Goal: Task Accomplishment & Management: Use online tool/utility

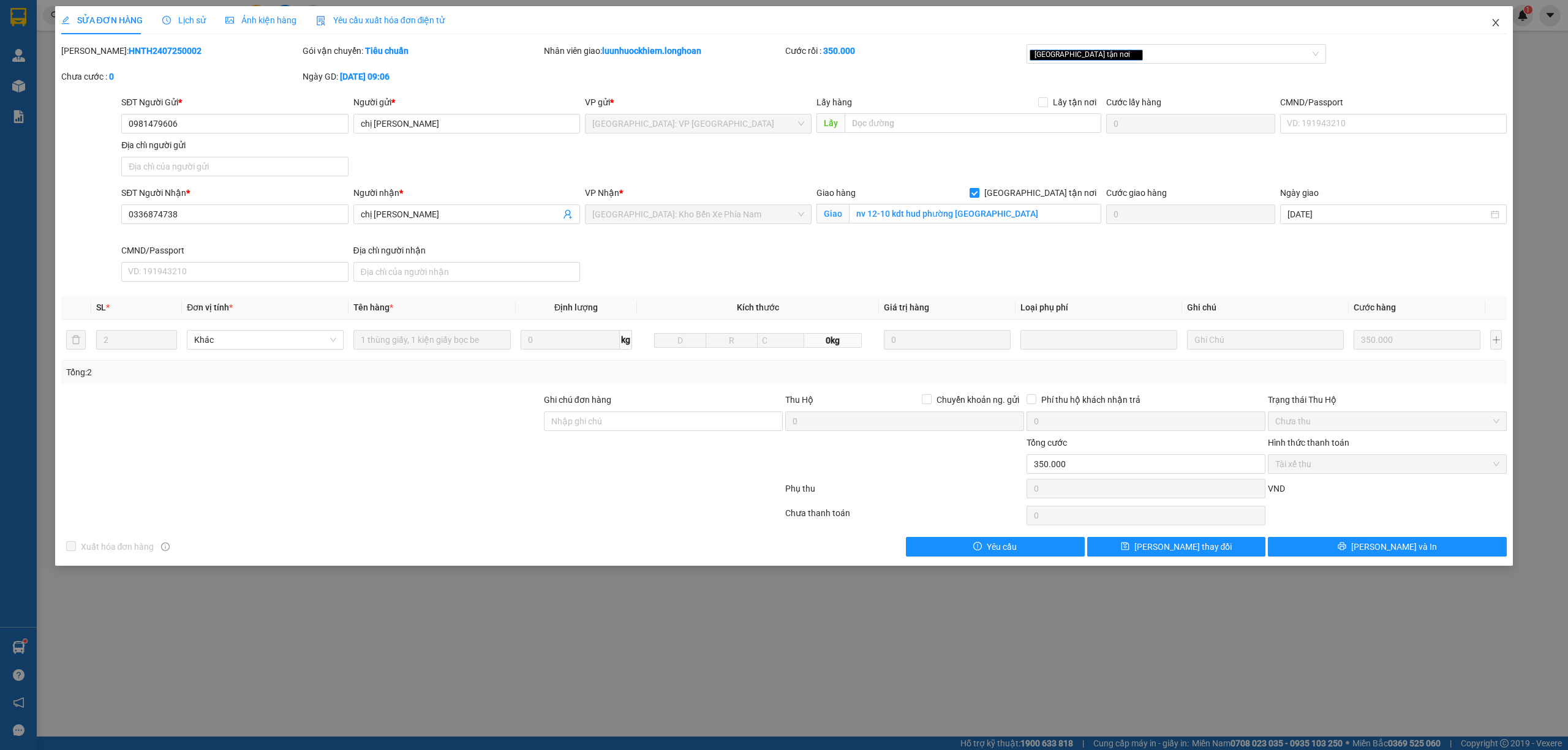
click at [1497, 29] on span "Close" at bounding box center [1496, 23] width 34 height 34
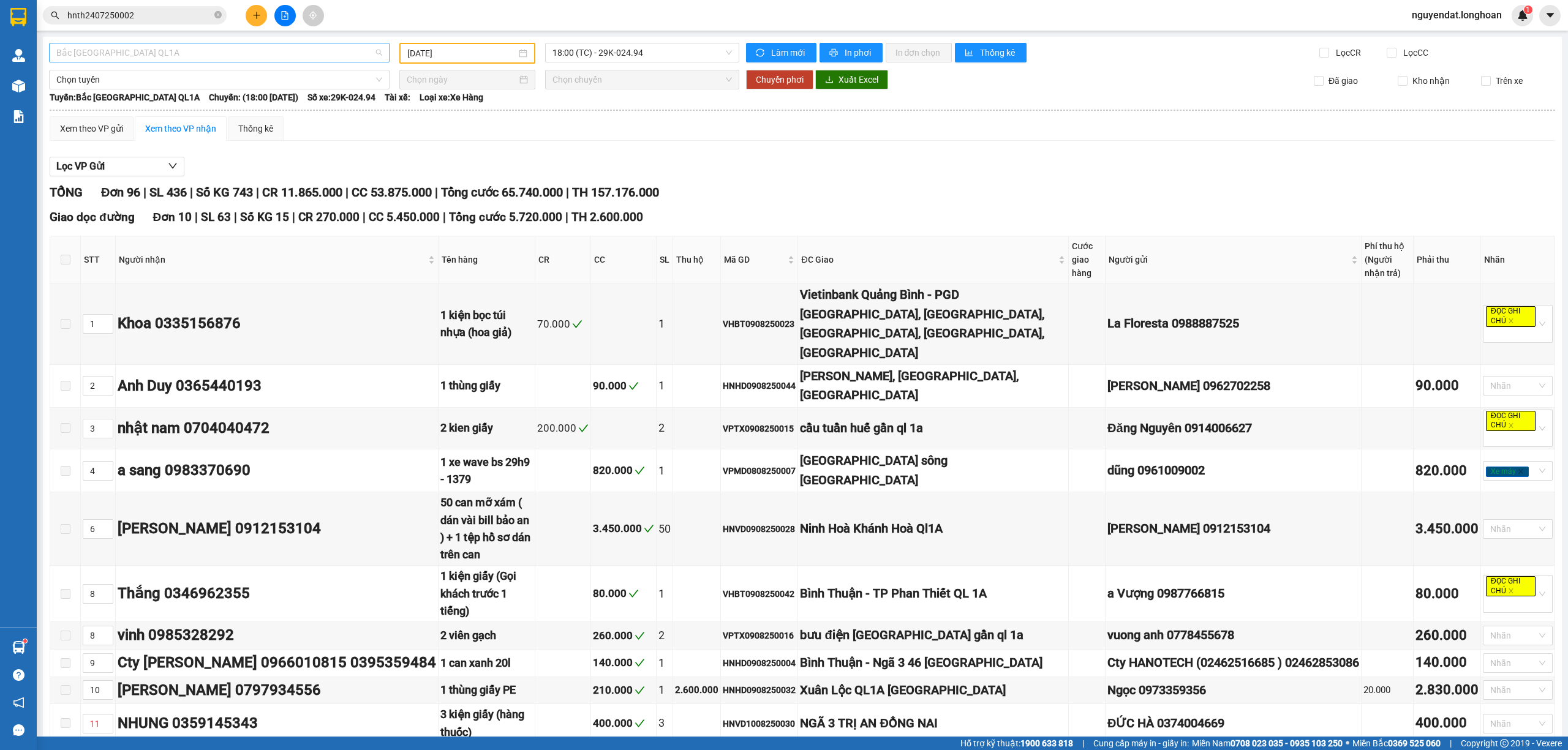
click at [155, 51] on span "Bắc [GEOGRAPHIC_DATA] QL1A" at bounding box center [219, 52] width 326 height 19
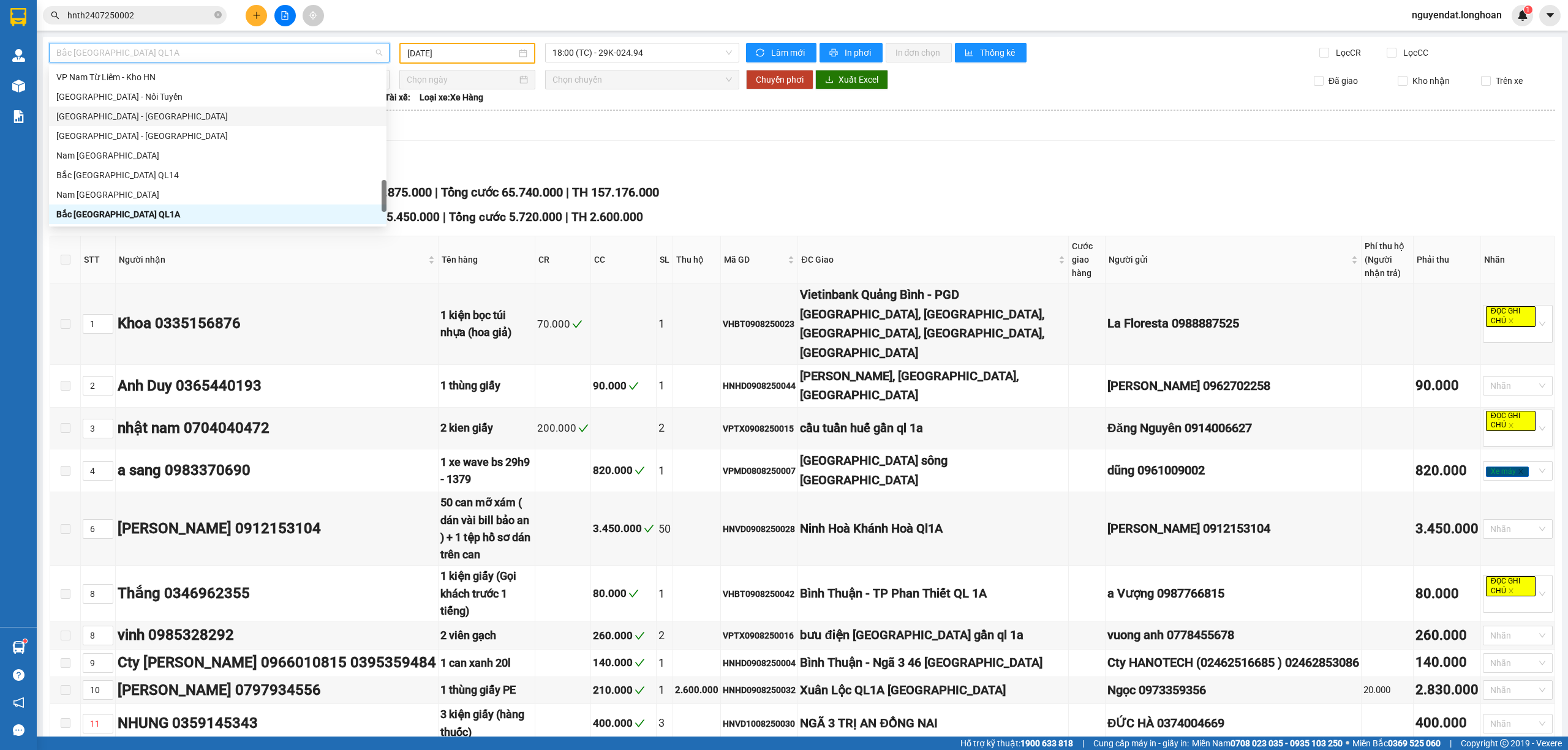
scroll to position [696, 0]
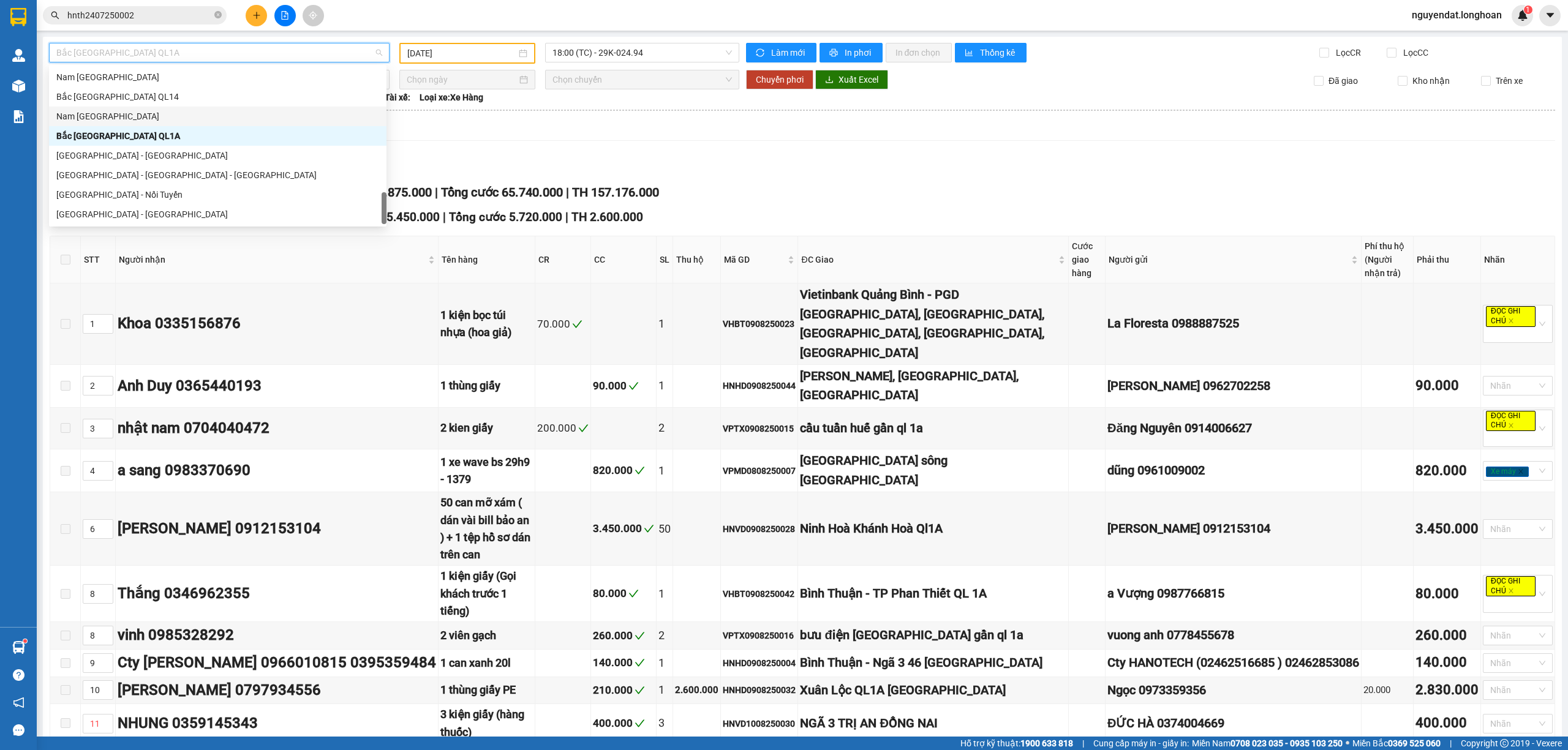
click at [145, 113] on div "Nam [GEOGRAPHIC_DATA]" at bounding box center [217, 116] width 323 height 13
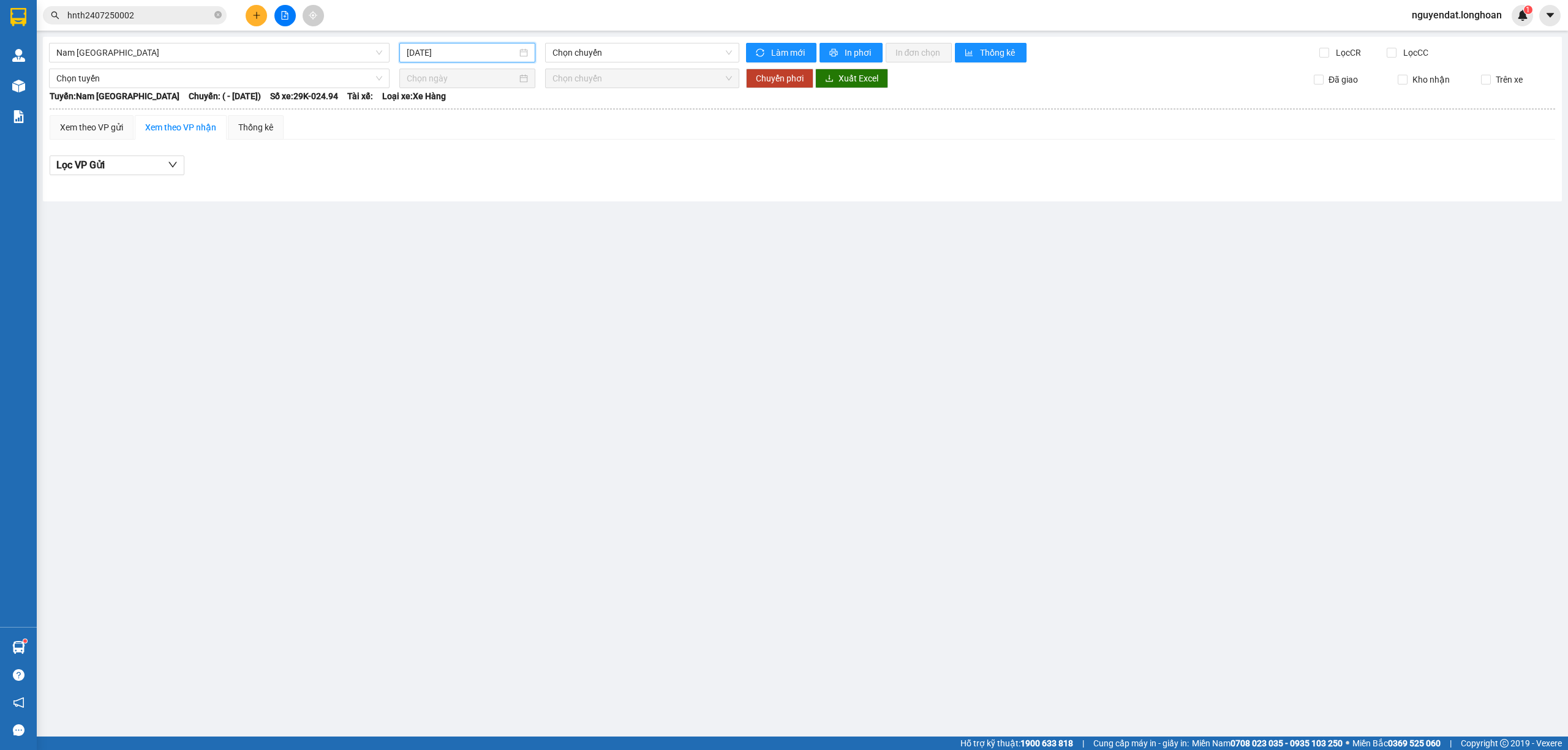
click at [468, 53] on input "14/08/2025" at bounding box center [462, 53] width 111 height 13
click at [482, 164] on div "13" at bounding box center [484, 161] width 15 height 15
type input "13/08/2025"
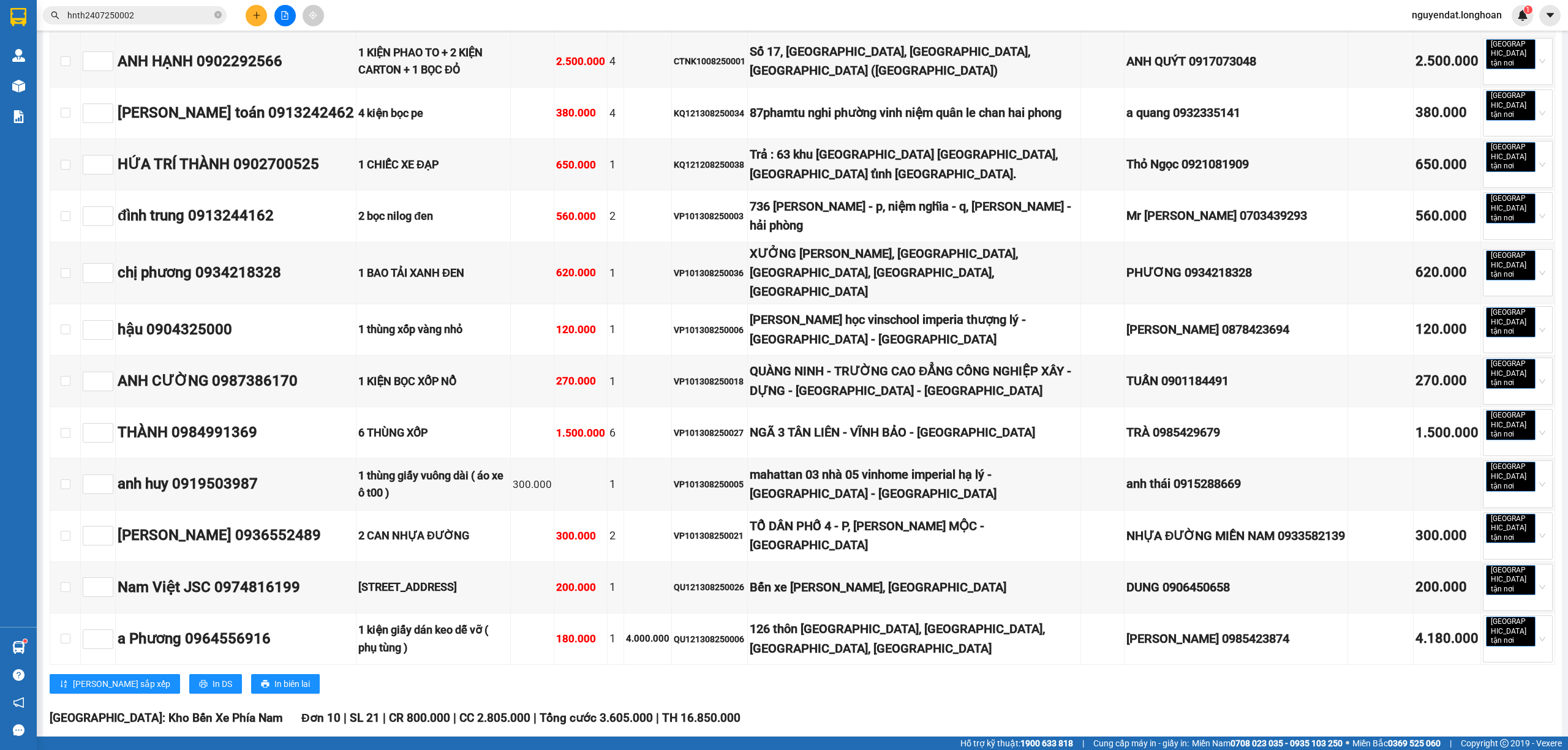
scroll to position [4567, 0]
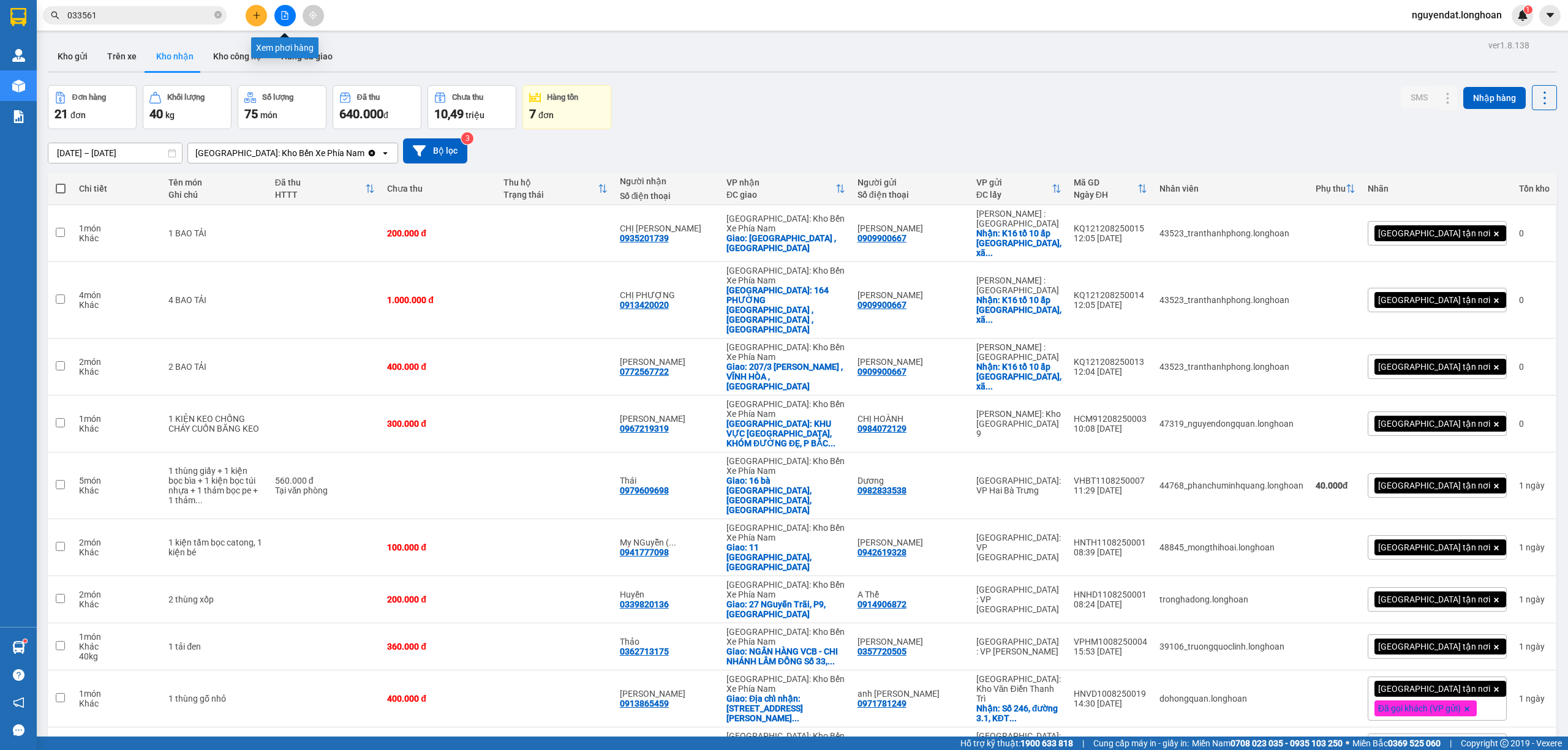
click at [282, 22] on button at bounding box center [284, 16] width 22 height 22
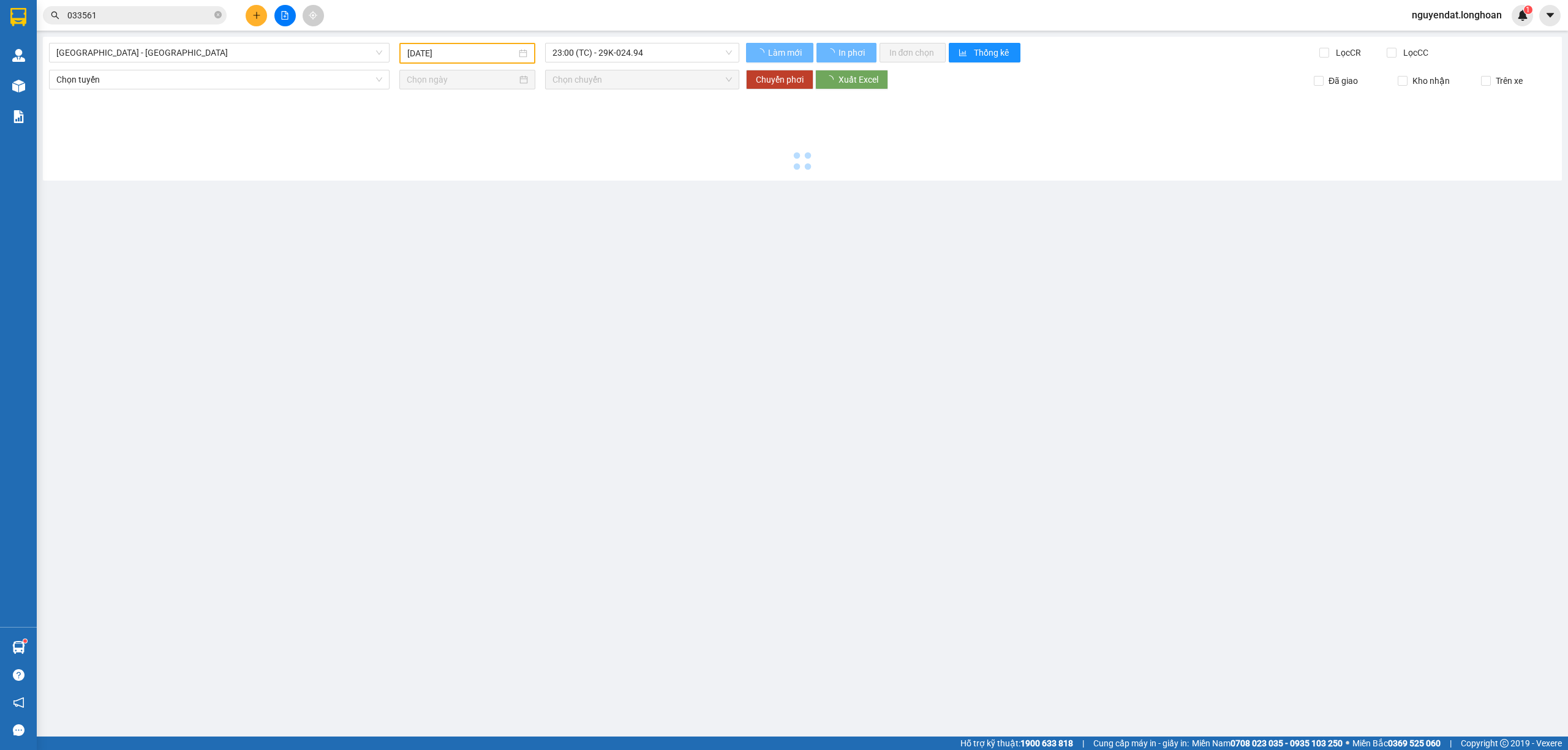
type input "14/08/2025"
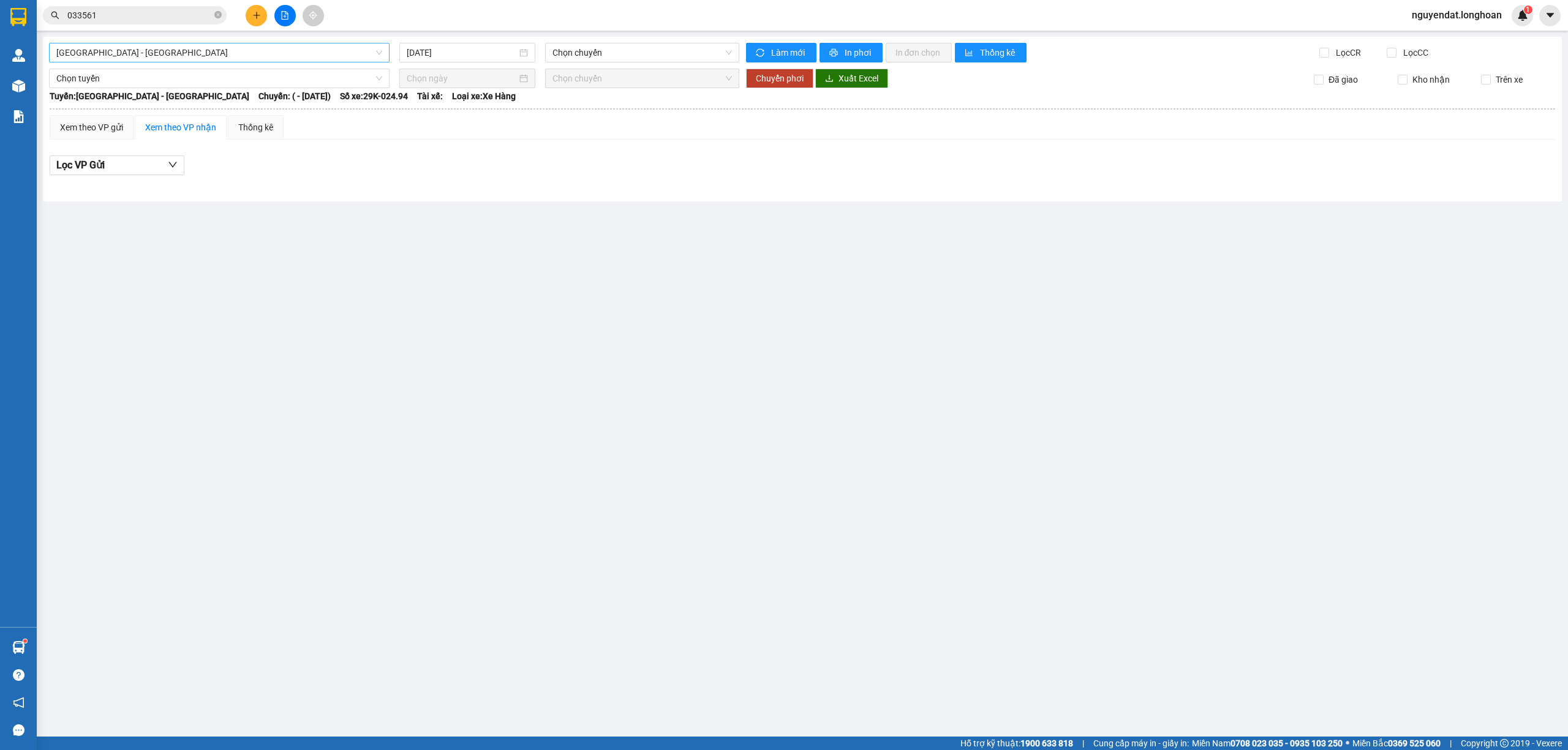
click at [246, 48] on span "Hải Phòng - Hà Nội" at bounding box center [219, 52] width 326 height 19
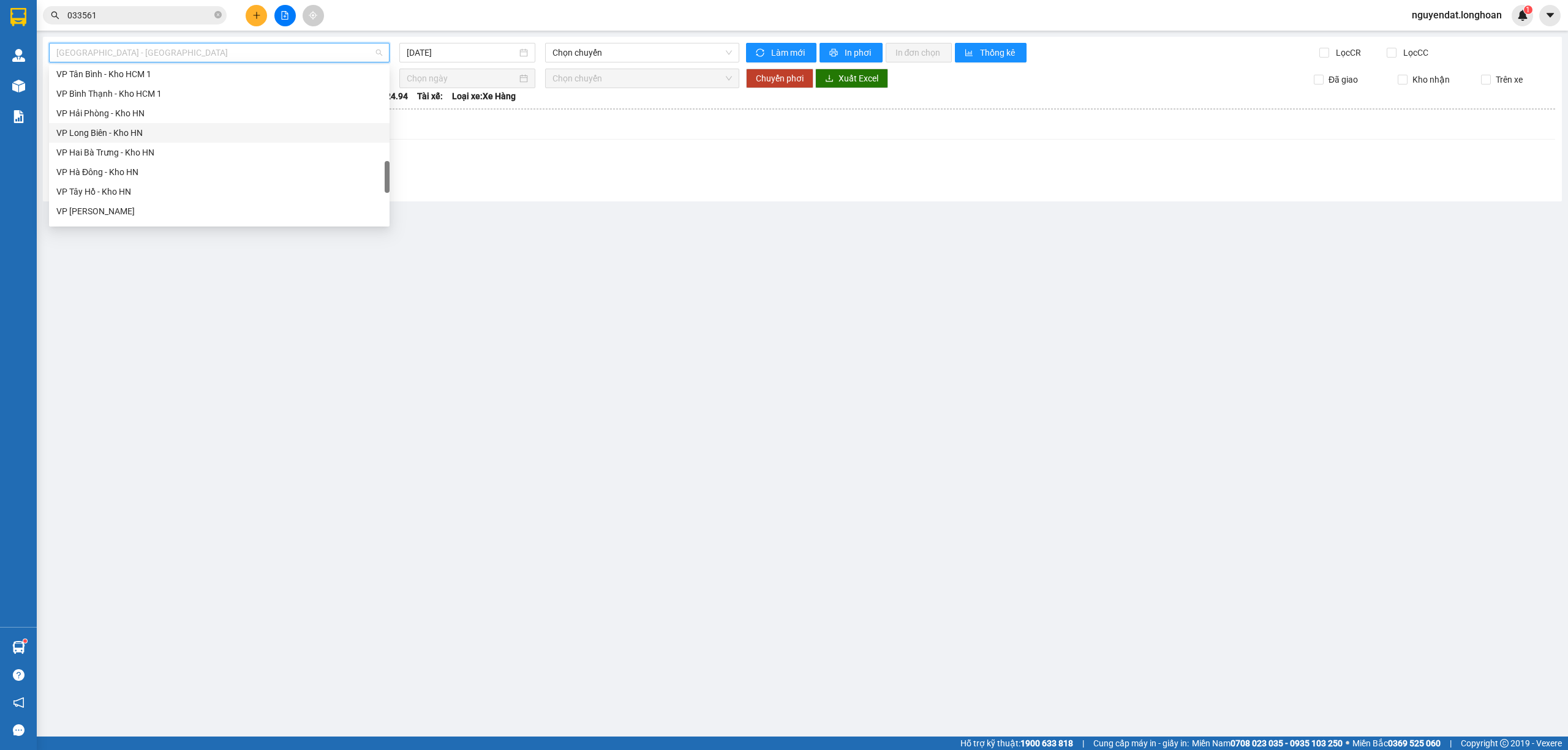
scroll to position [803, 0]
click at [211, 113] on div "Nam [GEOGRAPHIC_DATA]" at bounding box center [219, 116] width 326 height 13
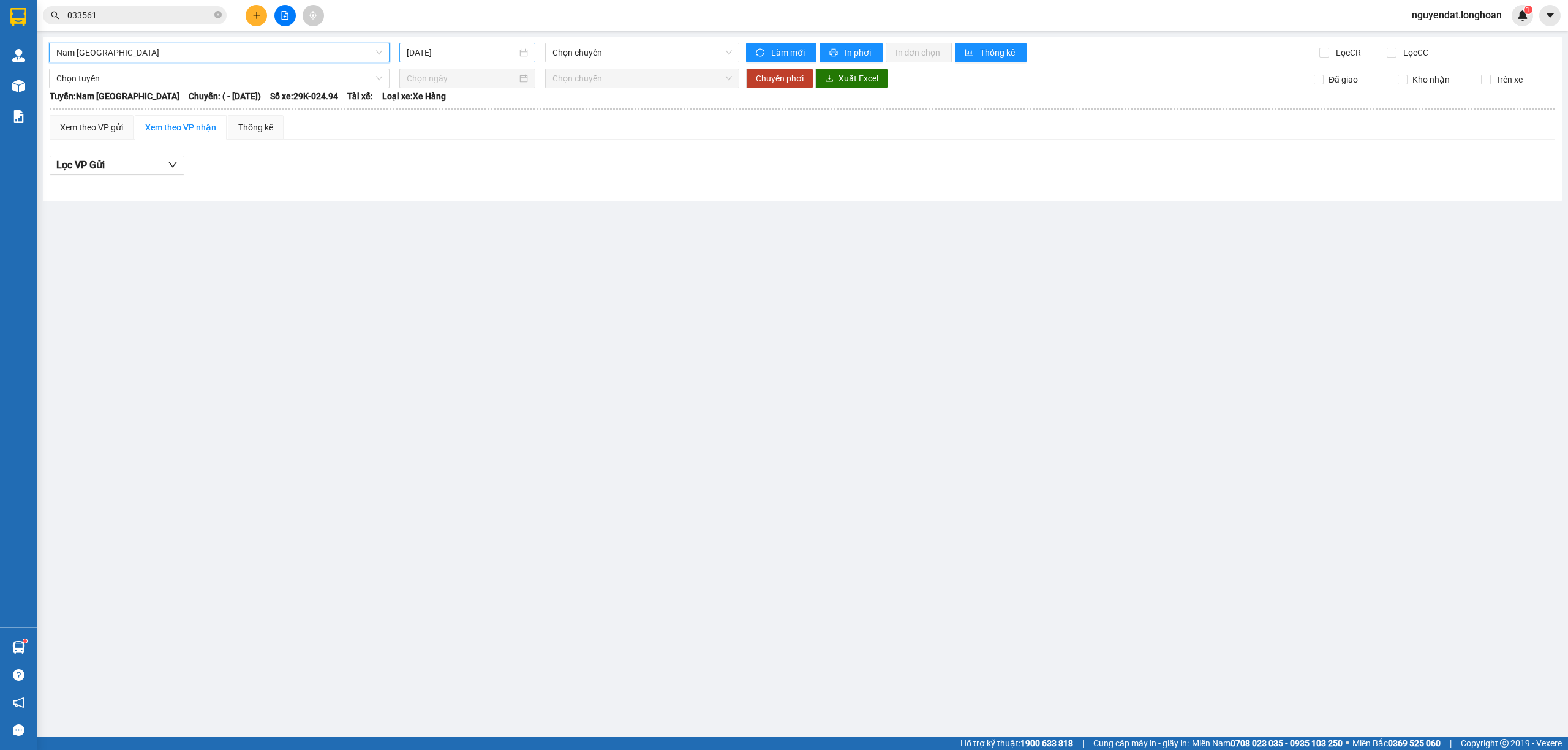
click at [459, 46] on input "14/08/2025" at bounding box center [462, 53] width 111 height 13
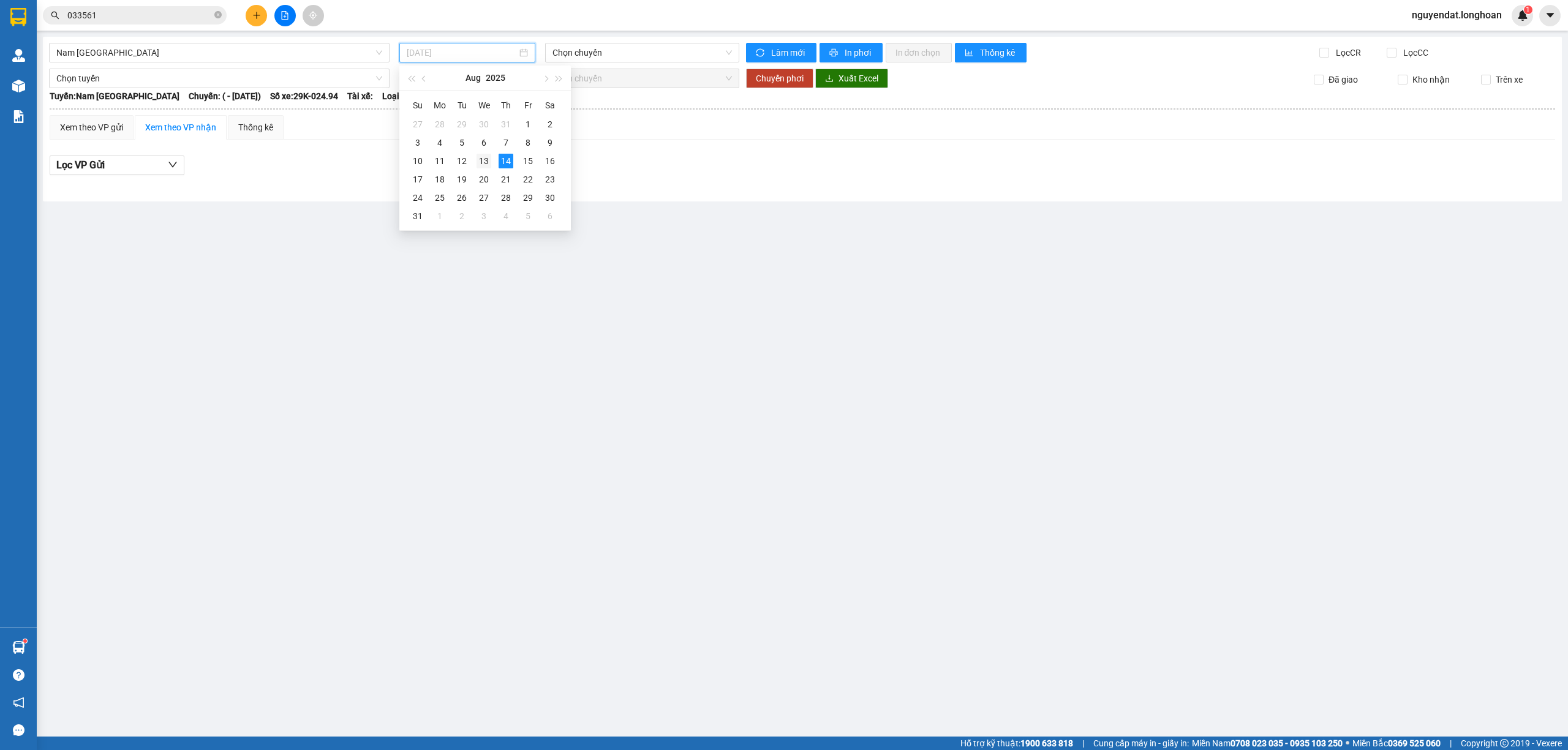
click at [481, 160] on div "13" at bounding box center [484, 161] width 15 height 15
type input "13/08/2025"
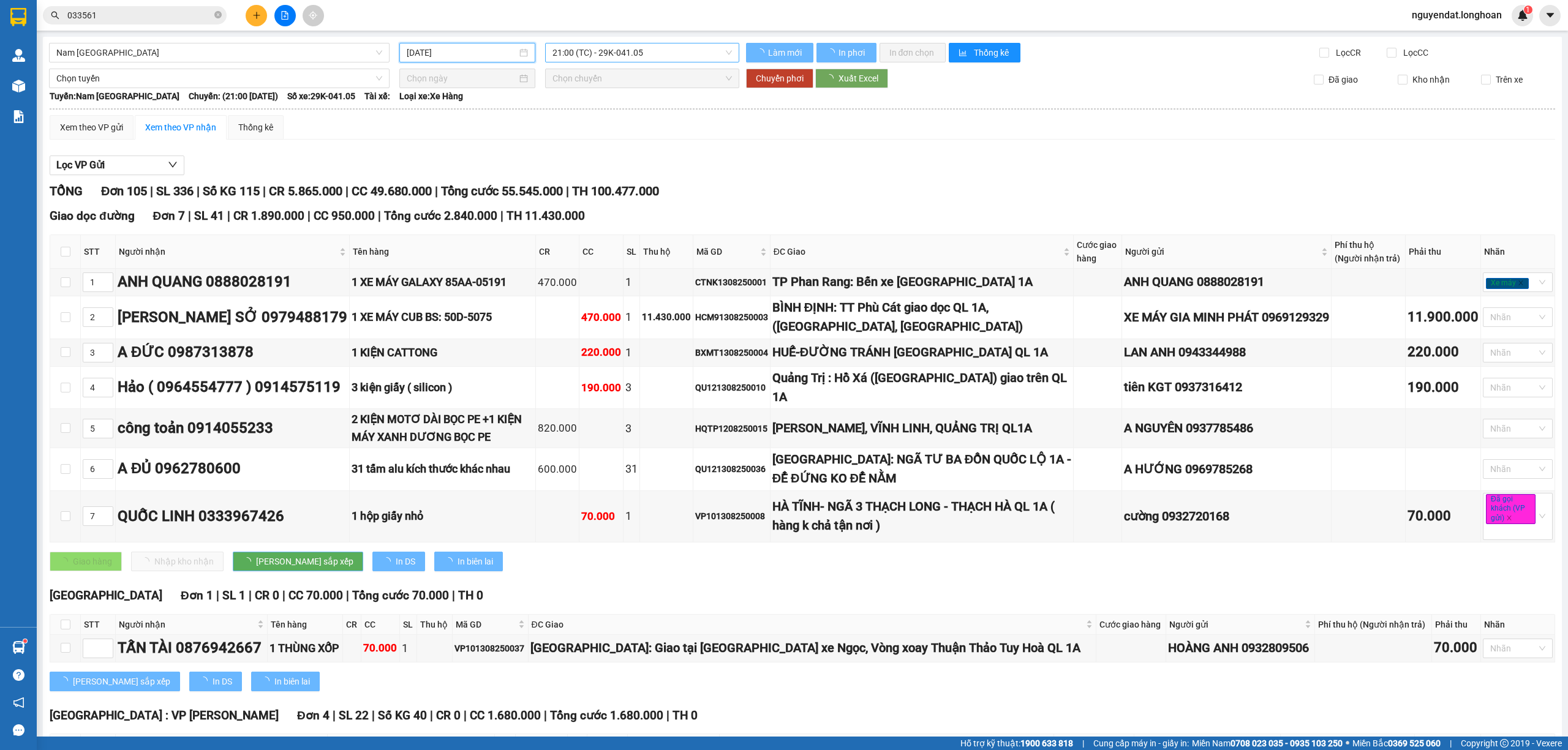
click at [611, 45] on span "21:00 (TC) - 29K-041.05" at bounding box center [642, 52] width 180 height 19
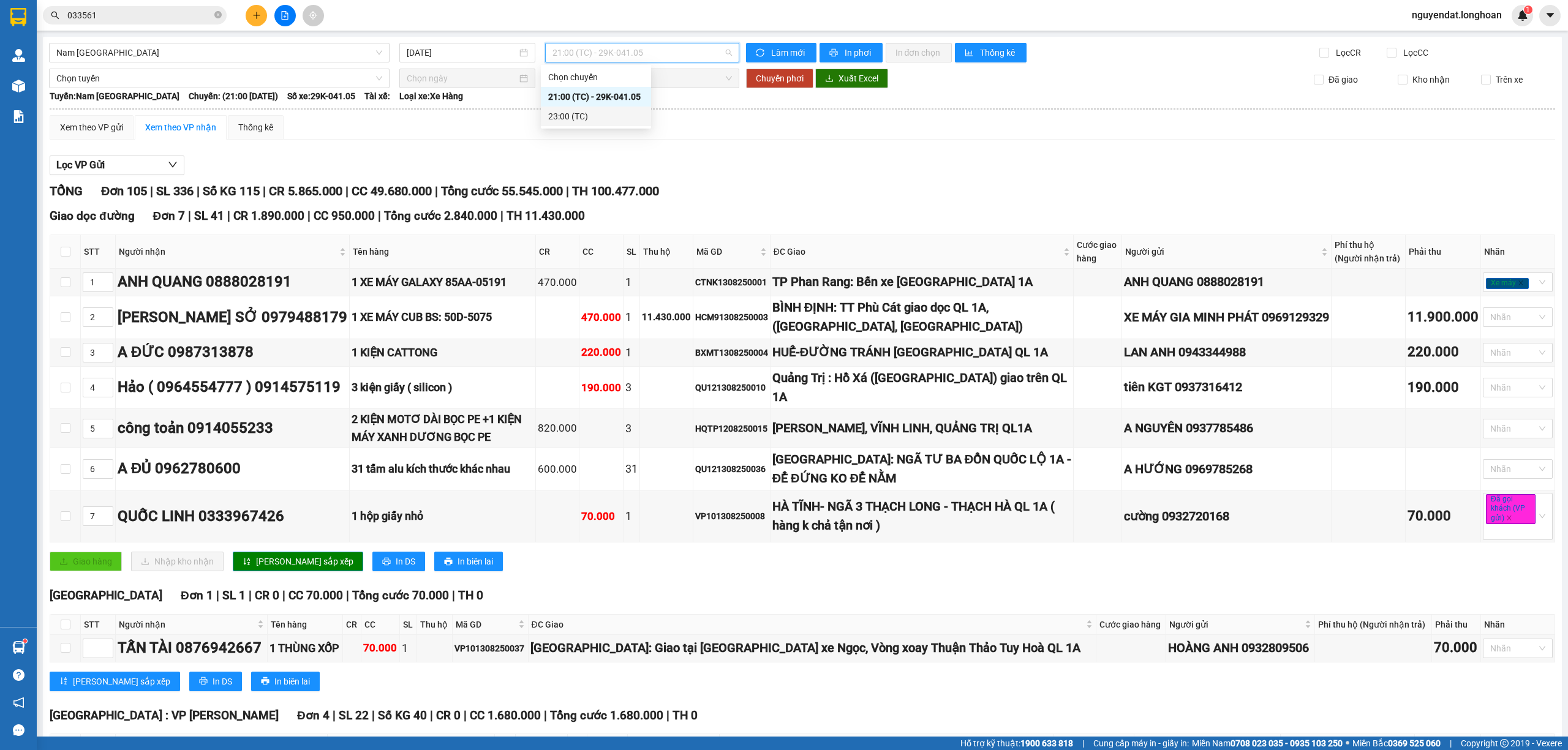
click at [599, 110] on div "23:00 (TC)" at bounding box center [596, 116] width 96 height 13
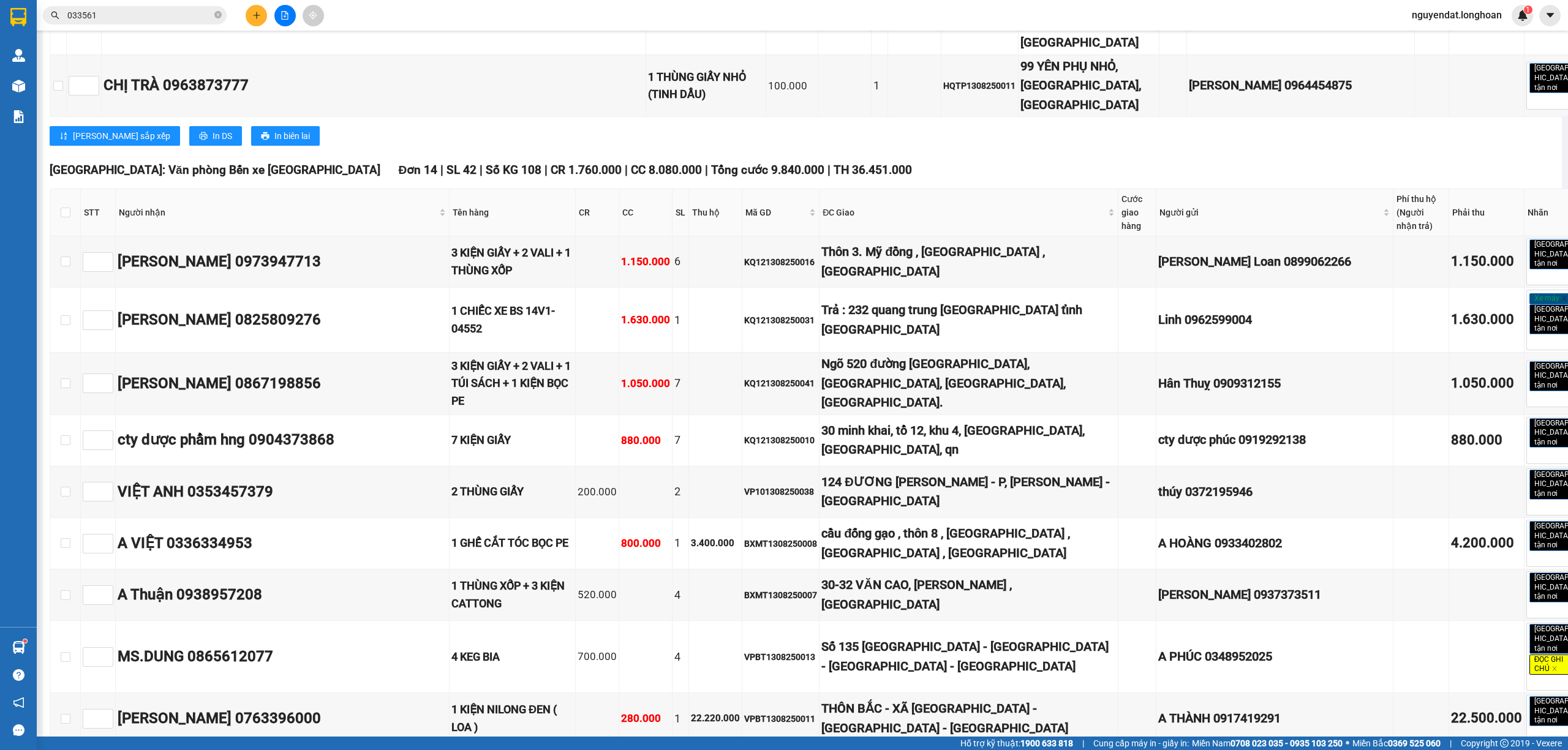
scroll to position [5760, 0]
